Goal: Use online tool/utility

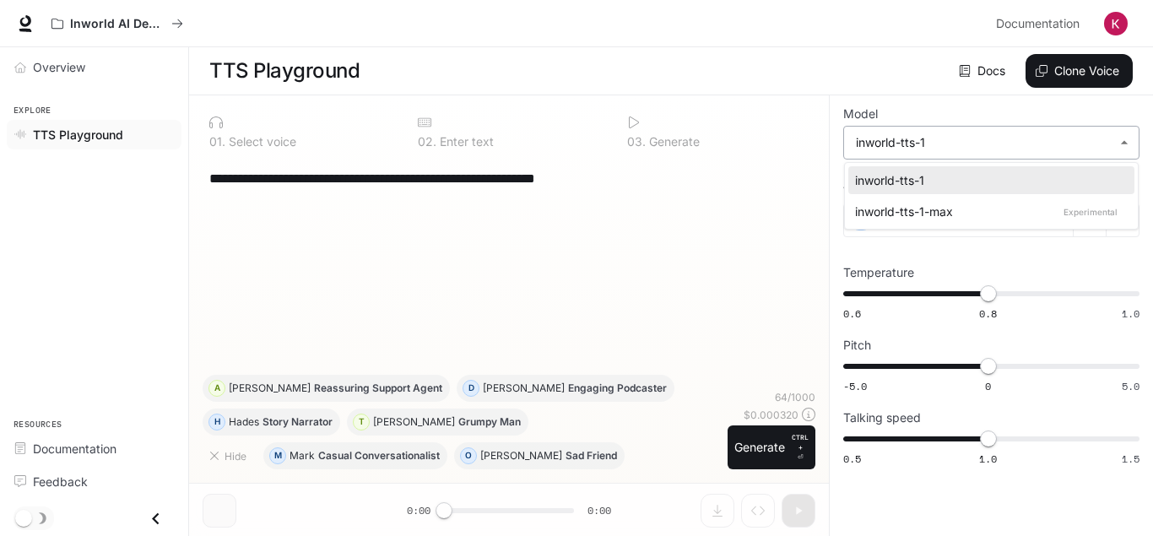
click at [1129, 141] on body "**********" at bounding box center [576, 268] width 1153 height 537
click at [976, 74] on div at bounding box center [576, 268] width 1153 height 536
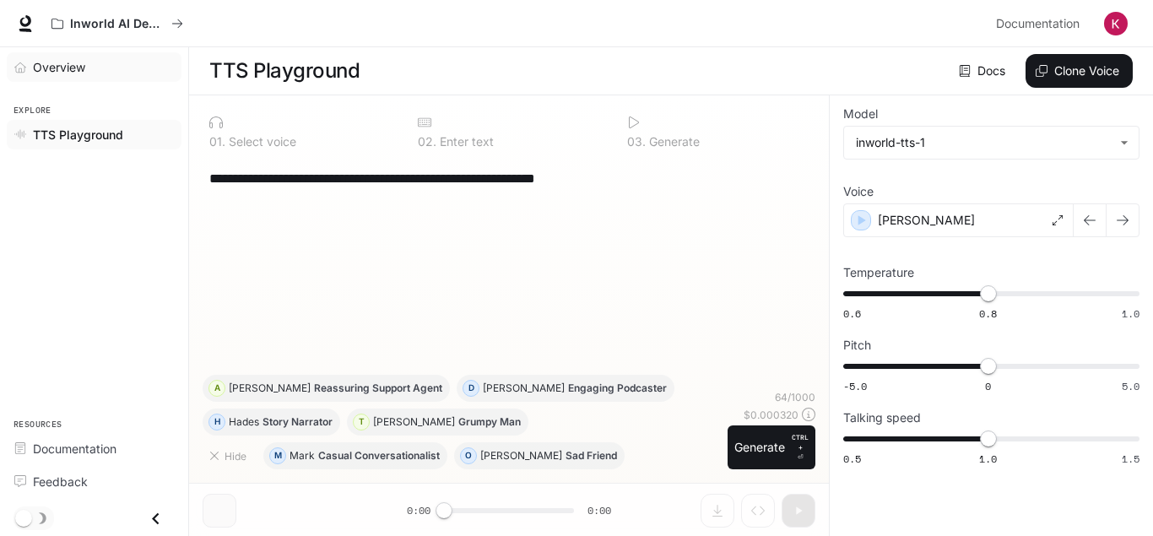
click at [74, 79] on link "Overview" at bounding box center [94, 67] width 175 height 30
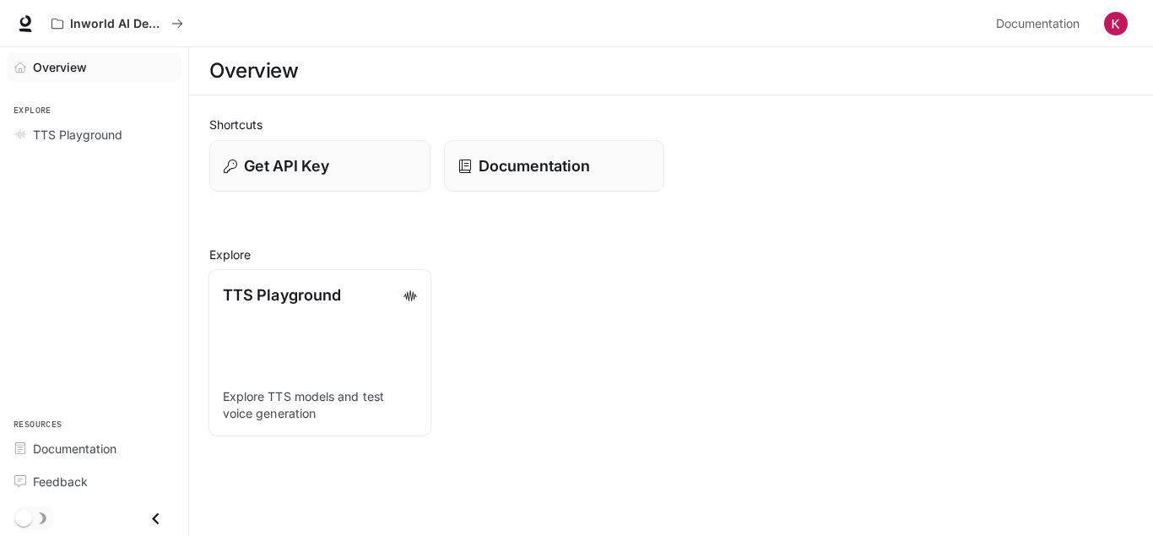
click at [388, 320] on link "TTS Playground Explore TTS models and test voice generation" at bounding box center [320, 352] width 223 height 167
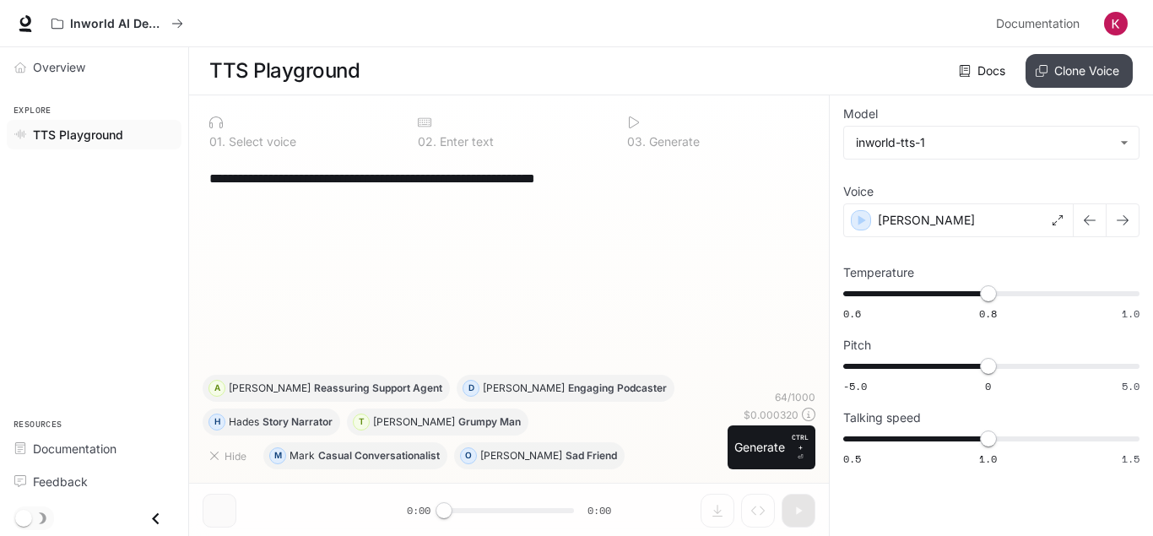
click at [1049, 81] on button "Clone Voice" at bounding box center [1079, 71] width 107 height 34
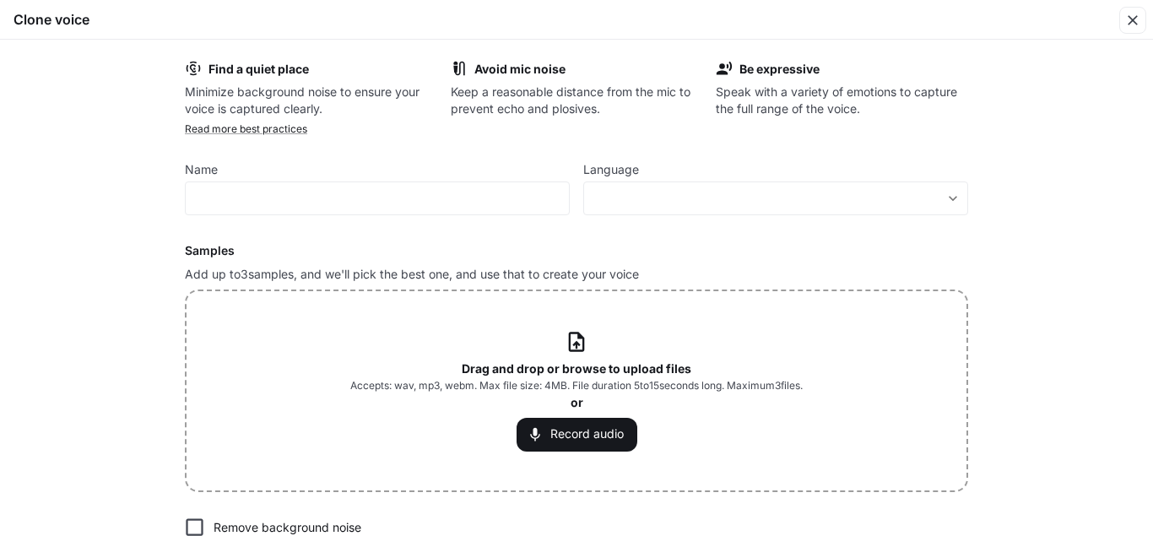
scroll to position [108, 0]
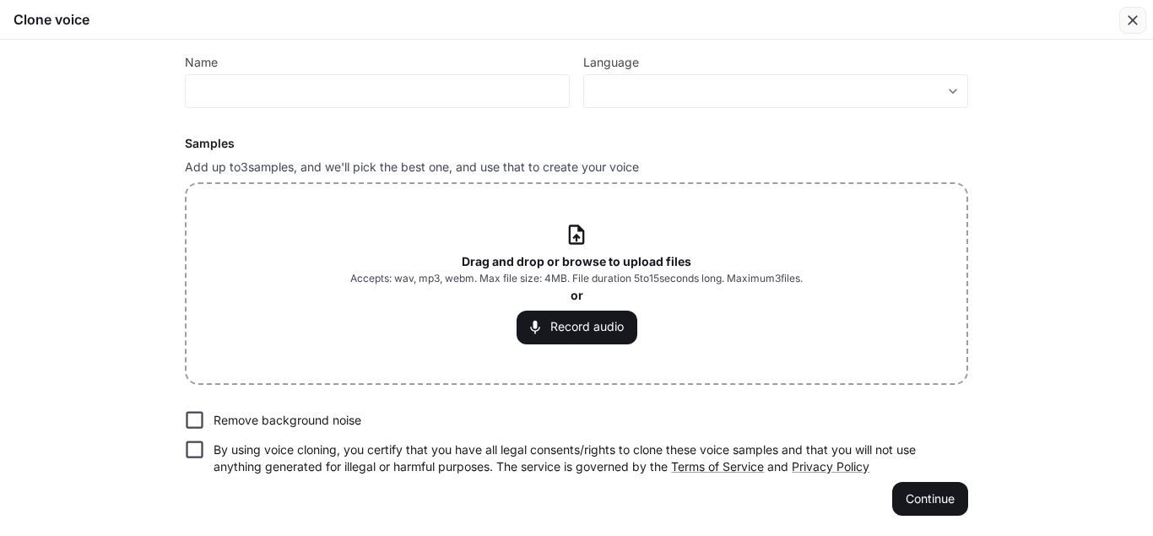
click at [1125, 21] on icon "button" at bounding box center [1133, 20] width 17 height 17
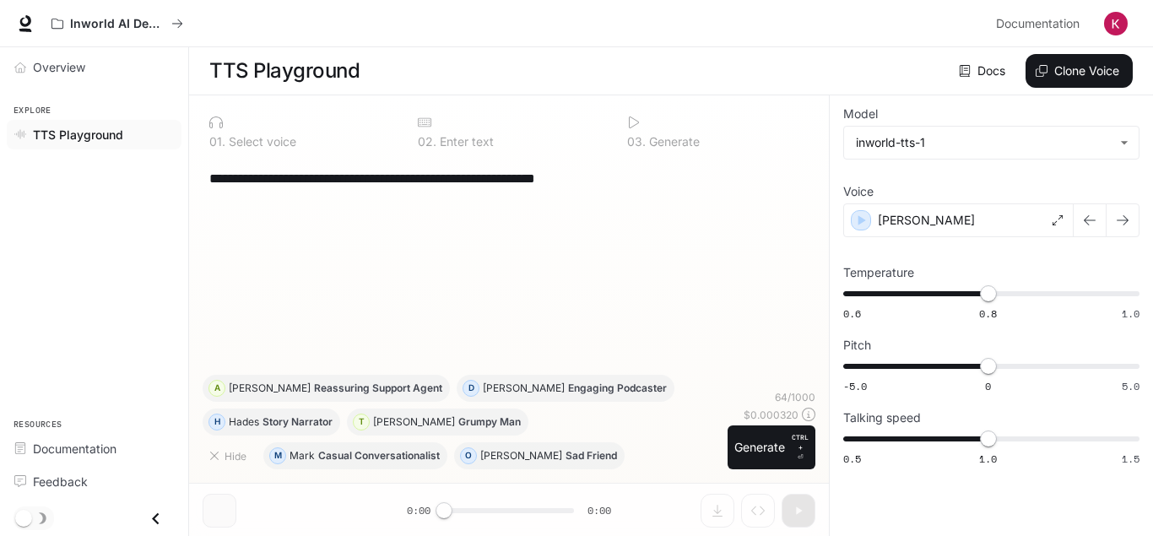
click at [259, 27] on div "Inworld AI Demos" at bounding box center [517, 24] width 946 height 34
click at [79, 62] on span "Overview" at bounding box center [59, 67] width 52 height 18
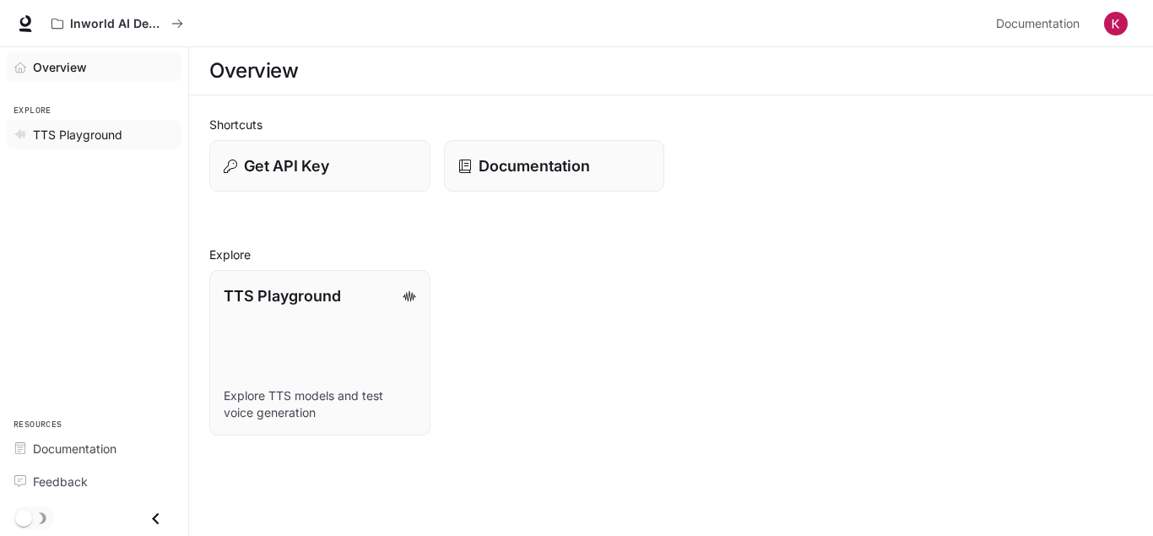
click at [74, 133] on span "TTS Playground" at bounding box center [78, 135] width 90 height 18
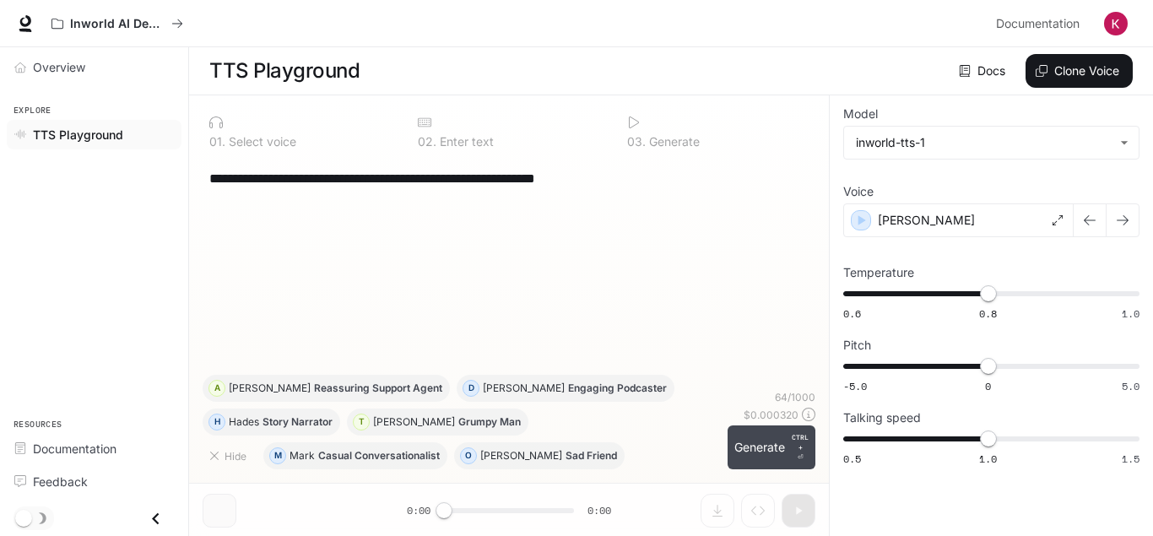
scroll to position [1, 0]
